Goal: Check status: Check status

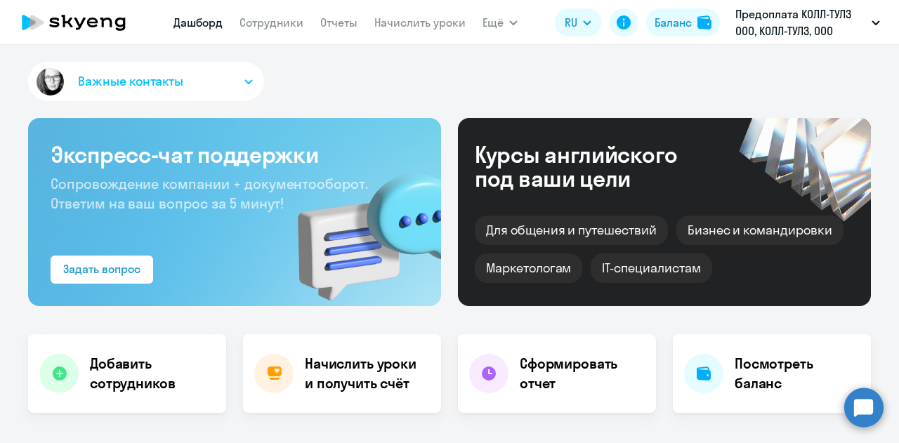
scroll to position [422, 0]
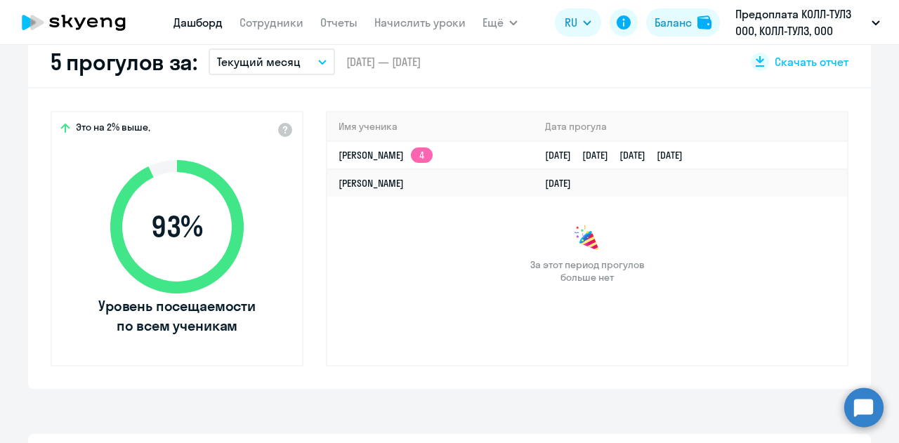
select select "30"
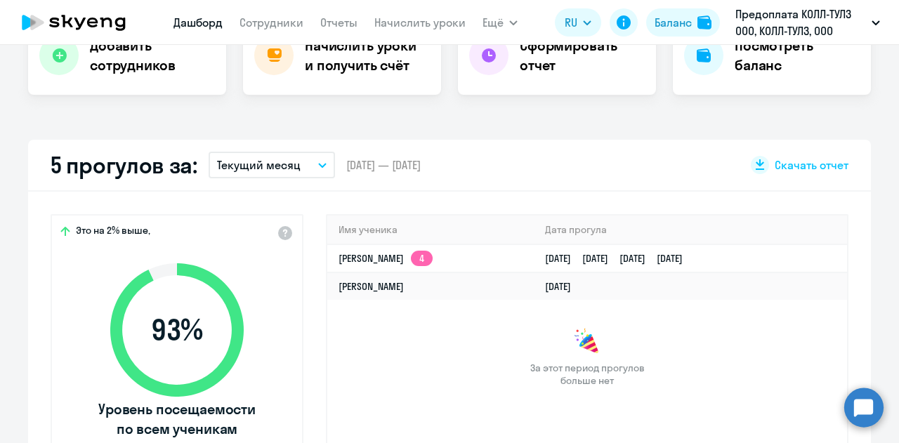
scroll to position [281, 0]
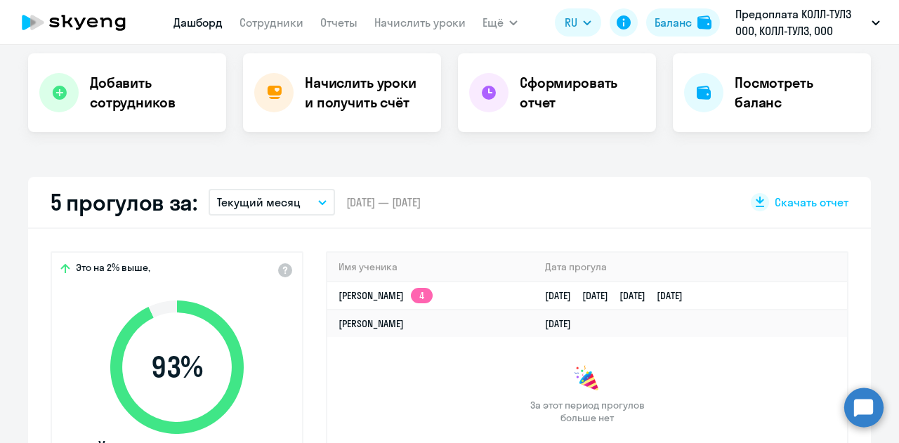
click at [319, 202] on icon "button" at bounding box center [322, 203] width 7 height 4
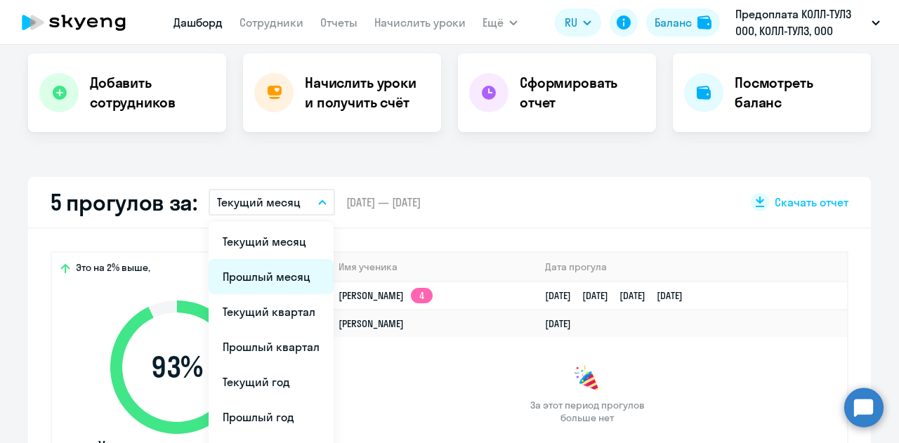
click at [281, 271] on li "Прошлый месяц" at bounding box center [271, 276] width 125 height 35
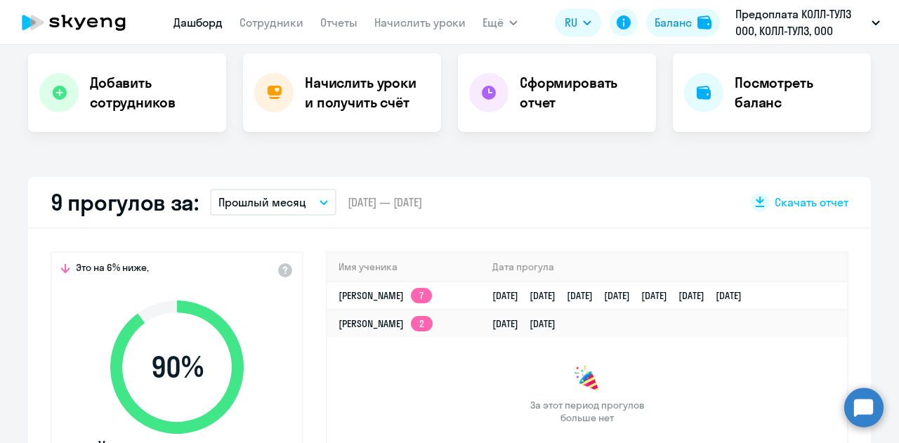
click at [279, 203] on p "Прошлый месяц" at bounding box center [263, 202] width 88 height 17
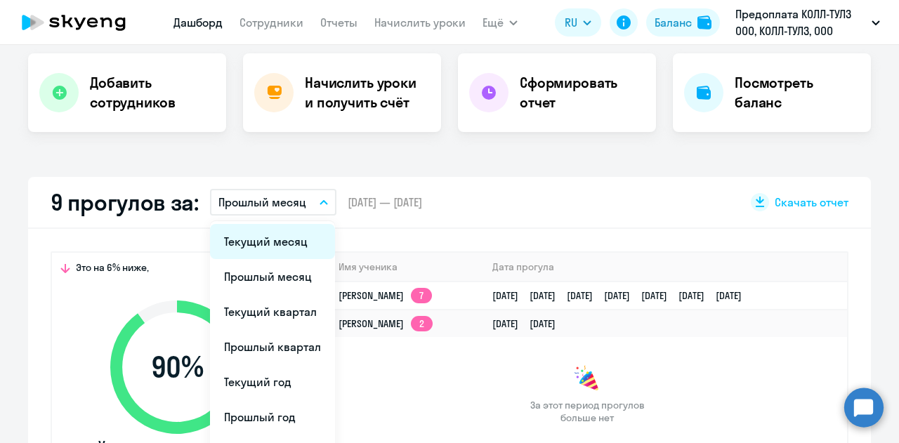
click at [268, 245] on li "Текущий месяц" at bounding box center [272, 241] width 125 height 35
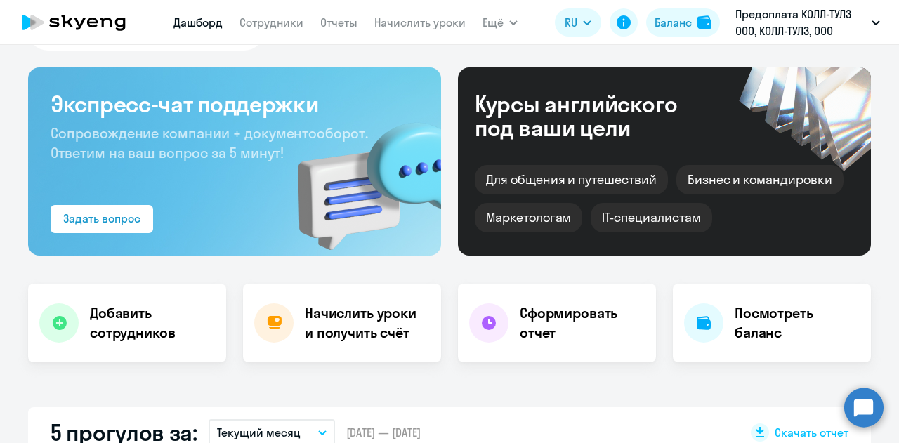
scroll to position [0, 0]
